Goal: Task Accomplishment & Management: Manage account settings

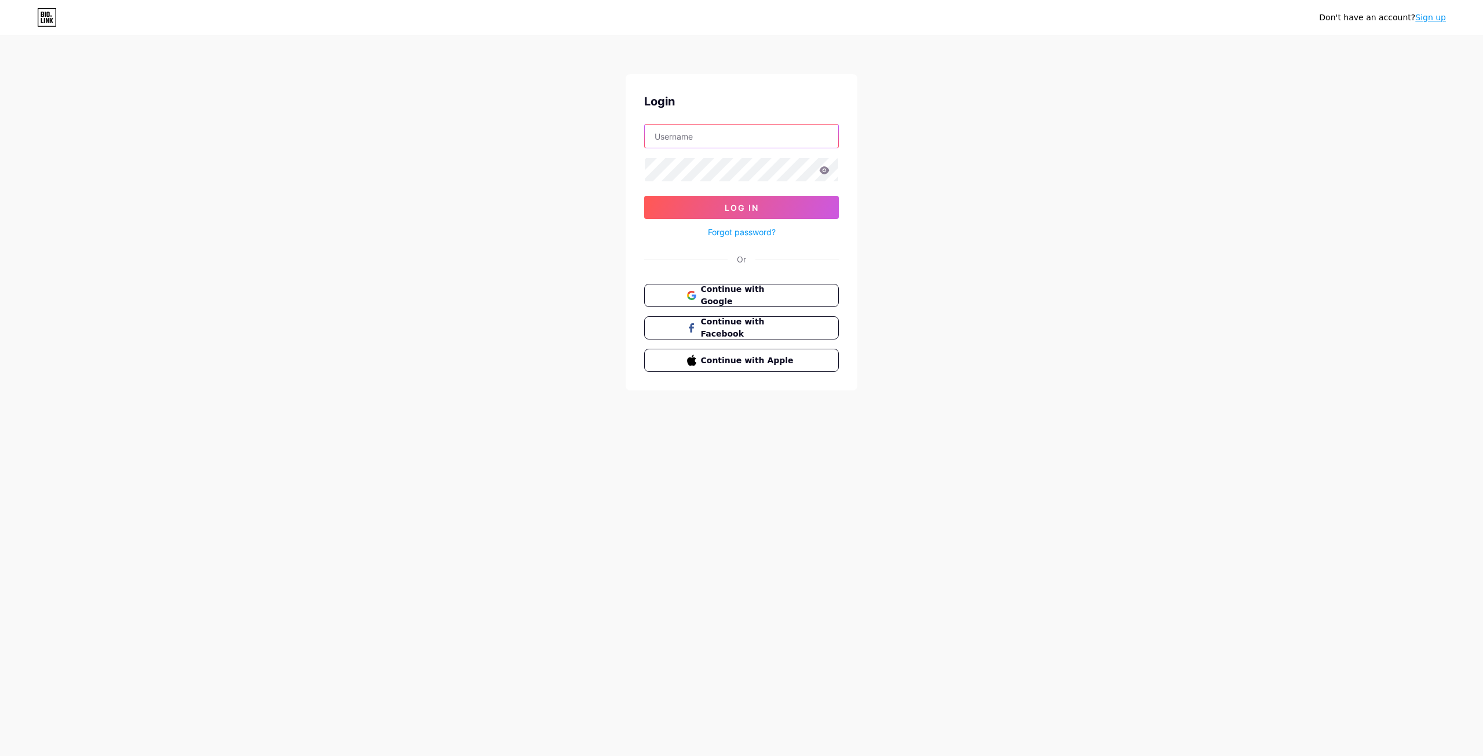
drag, startPoint x: 749, startPoint y: 137, endPoint x: 751, endPoint y: 148, distance: 10.6
click at [749, 137] on input "text" at bounding box center [741, 136] width 193 height 23
click at [1242, 281] on div "Don't have an account? Sign up Login Log In Forgot password? Or Continue with G…" at bounding box center [741, 213] width 1483 height 427
click at [740, 291] on span "Continue with Google" at bounding box center [748, 295] width 97 height 25
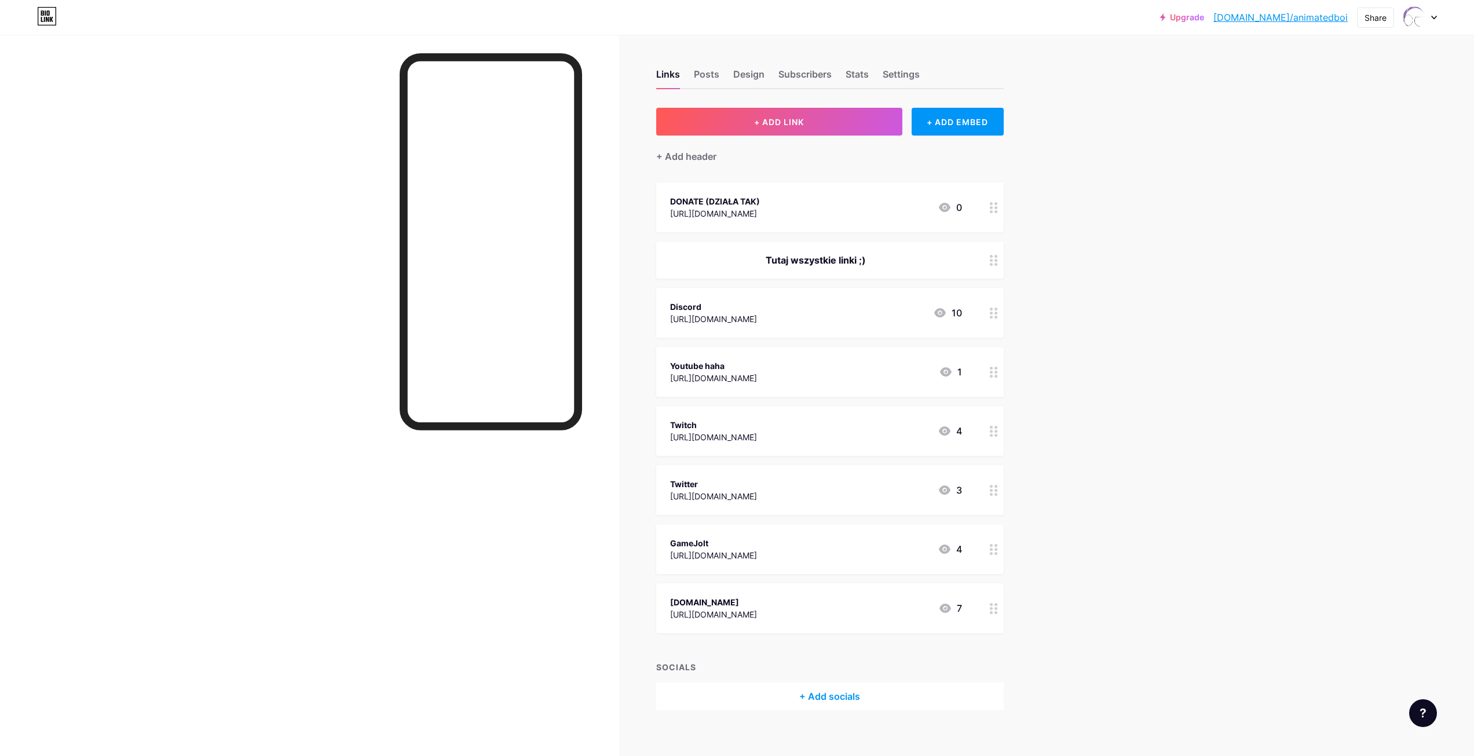
click at [839, 328] on div "Discord https://discord.gg/b3ca48pfsu 10" at bounding box center [829, 313] width 347 height 50
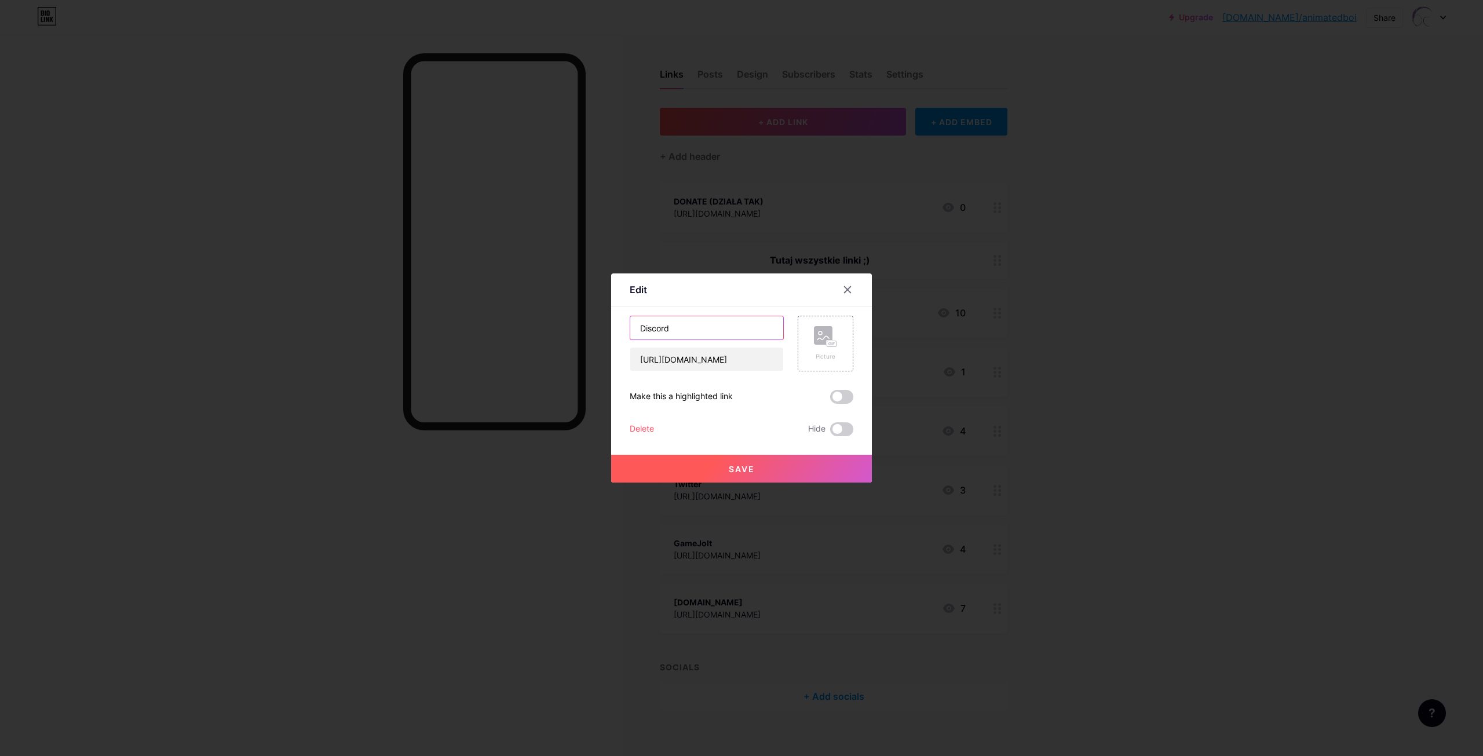
click at [693, 331] on input "Discord" at bounding box center [706, 327] width 153 height 23
type input "Discord (ZARCHIWIZOWANY)"
click at [785, 473] on button "Save" at bounding box center [741, 469] width 261 height 28
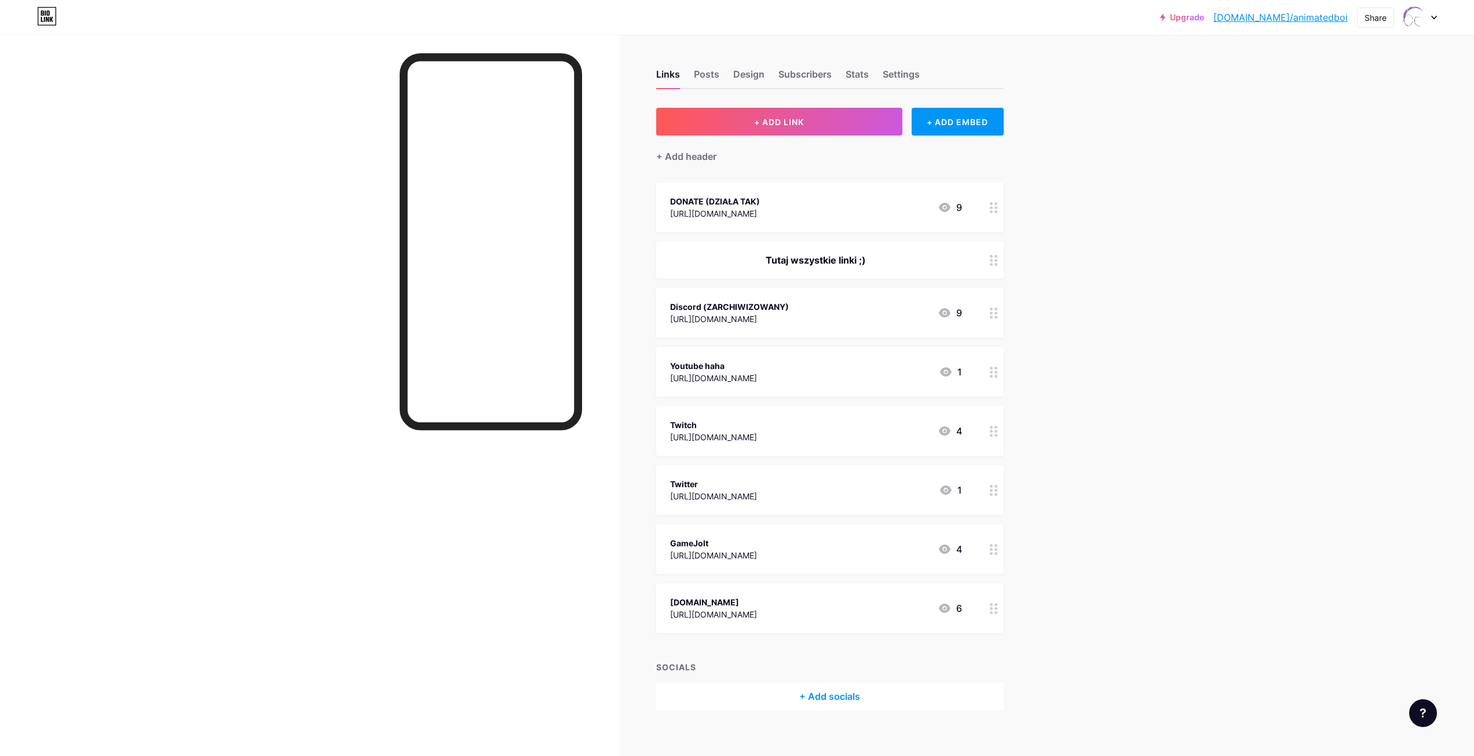
click at [626, 357] on div "Links Posts Design Subscribers Stats Settings + ADD LINK + ADD EMBED + Add head…" at bounding box center [526, 401] width 1052 height 733
click at [1101, 445] on div "Upgrade bio.link/animat... bio.link/animatedboi Share Switch accounts Animation…" at bounding box center [737, 384] width 1474 height 768
